Goal: Transaction & Acquisition: Purchase product/service

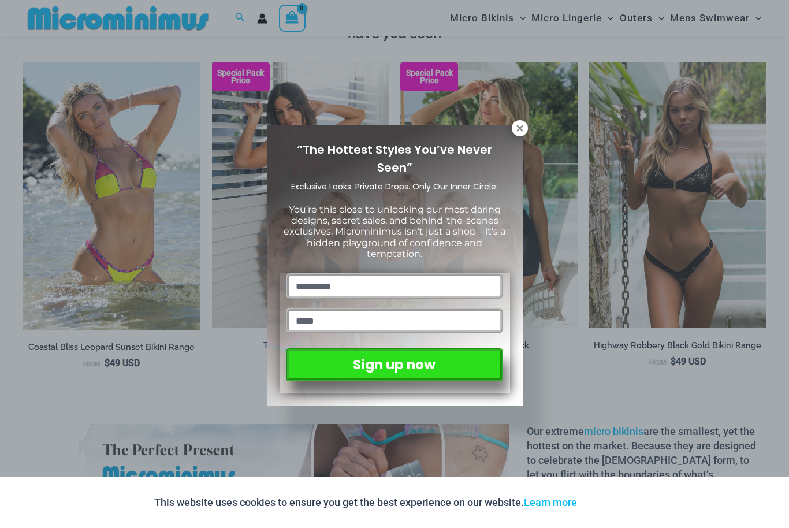
scroll to position [1272, 0]
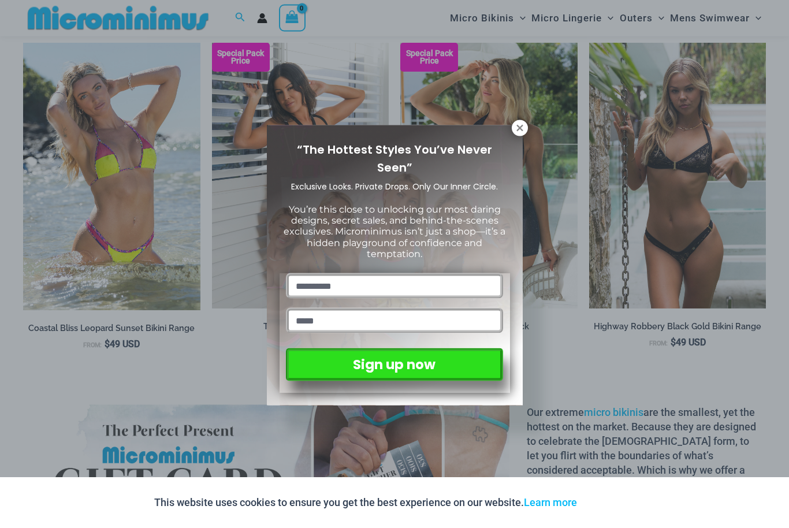
click at [516, 133] on icon at bounding box center [520, 128] width 10 height 10
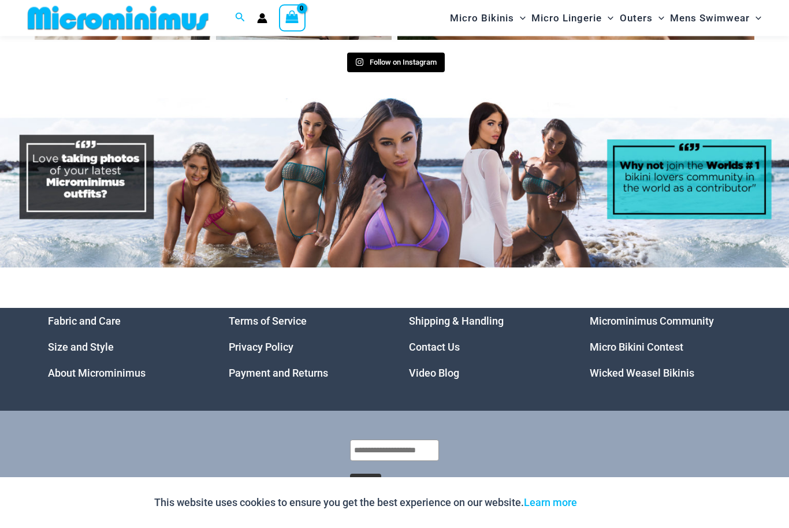
scroll to position [4761, 0]
click at [604, 367] on link "Wicked Weasel Bikinis" at bounding box center [642, 373] width 105 height 12
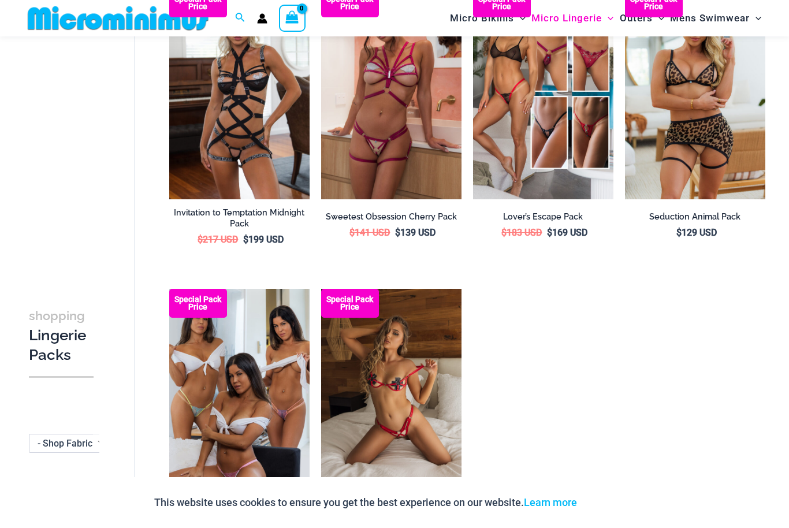
scroll to position [1022, 0]
